Goal: Task Accomplishment & Management: Manage account settings

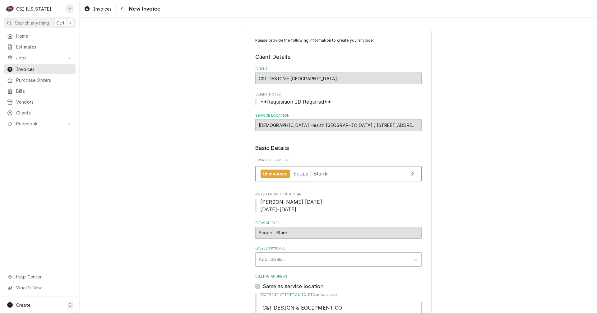
scroll to position [125, 0]
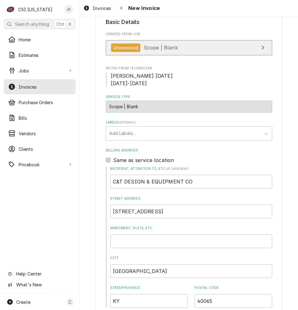
type textarea "x"
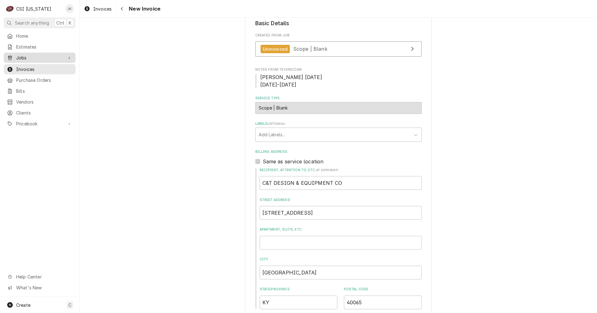
click at [15, 54] on div "Jobs" at bounding box center [35, 57] width 56 height 7
click at [21, 63] on link "Jobs" at bounding box center [40, 68] width 72 height 10
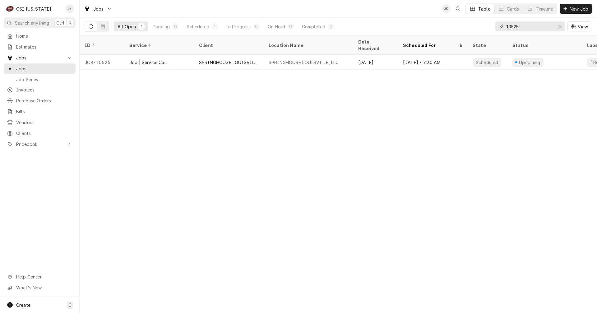
drag, startPoint x: 526, startPoint y: 25, endPoint x: 483, endPoint y: 29, distance: 43.7
click at [483, 29] on div "All Open 1 Pending 0 Scheduled 1 In Progress 0 On Hold 0 Completed 0 10525 View" at bounding box center [338, 26] width 507 height 17
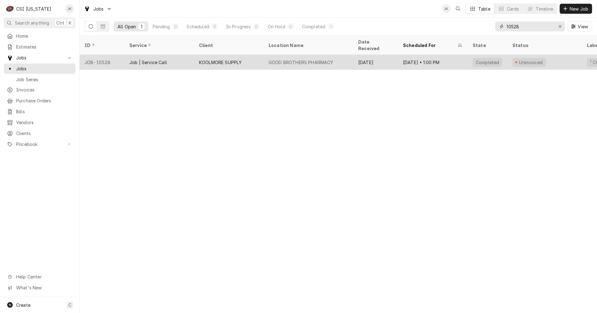
type input "10528"
click at [194, 55] on div "KOOLMORE SUPPLY" at bounding box center [229, 62] width 70 height 15
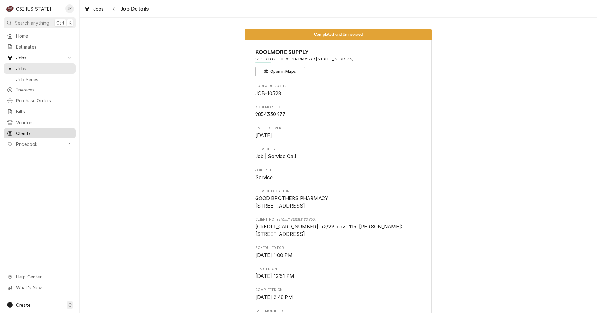
click at [25, 130] on span "Clients" at bounding box center [44, 133] width 56 height 7
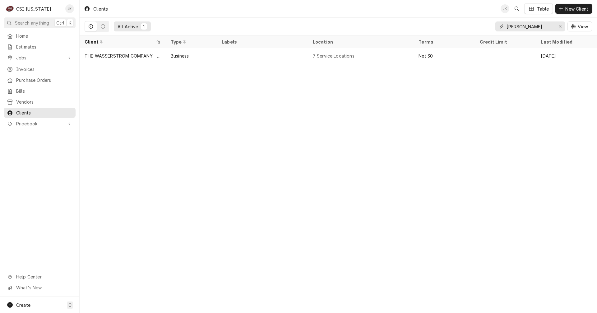
drag, startPoint x: 529, startPoint y: 25, endPoint x: 413, endPoint y: 22, distance: 116.0
click at [413, 22] on div "All Active 1 wasser View" at bounding box center [338, 26] width 507 height 17
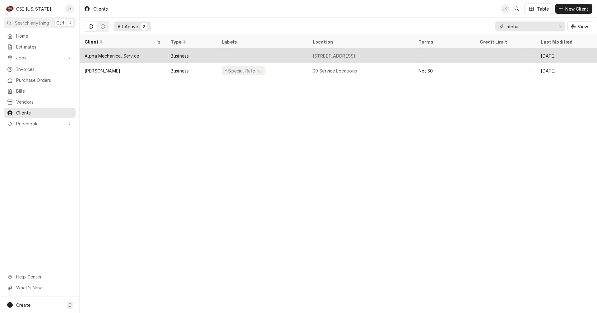
type input "alpha"
click at [98, 57] on div "Alpha Mechanical Service" at bounding box center [112, 56] width 54 height 7
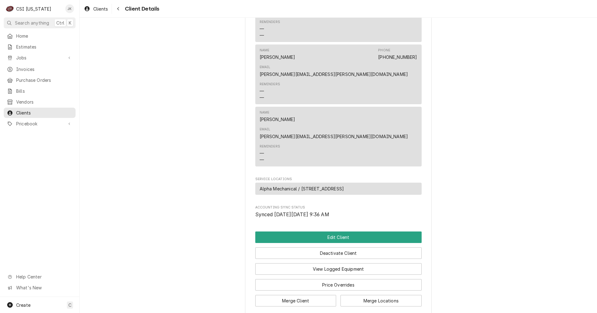
scroll to position [248, 0]
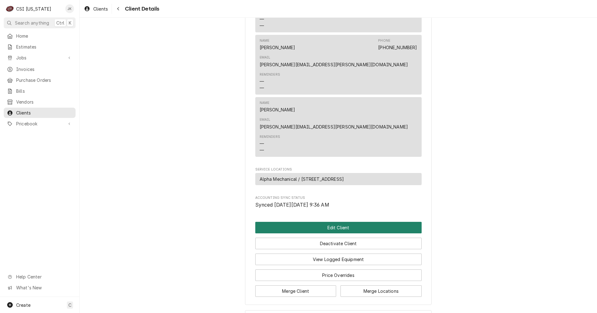
click at [318, 222] on button "Edit Client" at bounding box center [338, 227] width 166 height 11
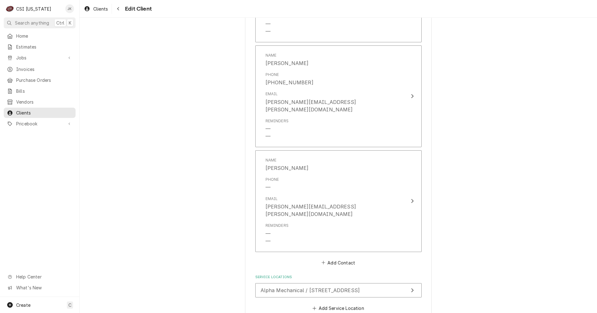
scroll to position [559, 0]
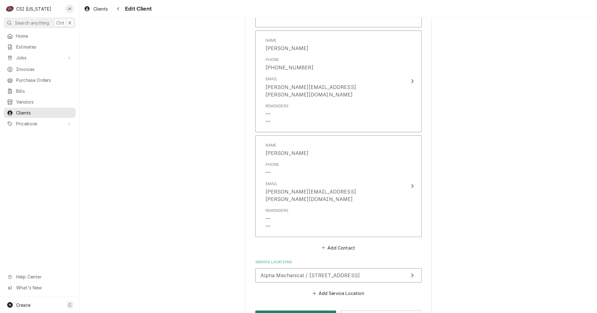
click at [311, 310] on button "Save" at bounding box center [295, 315] width 81 height 11
type textarea "x"
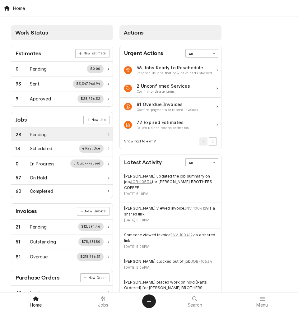
click at [34, 135] on div "Pending" at bounding box center [38, 134] width 17 height 7
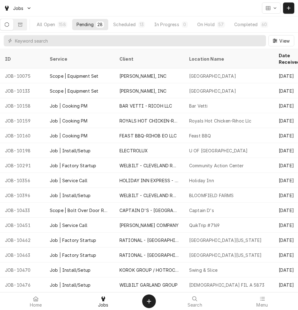
scroll to position [36, 0]
